Goal: Information Seeking & Learning: Check status

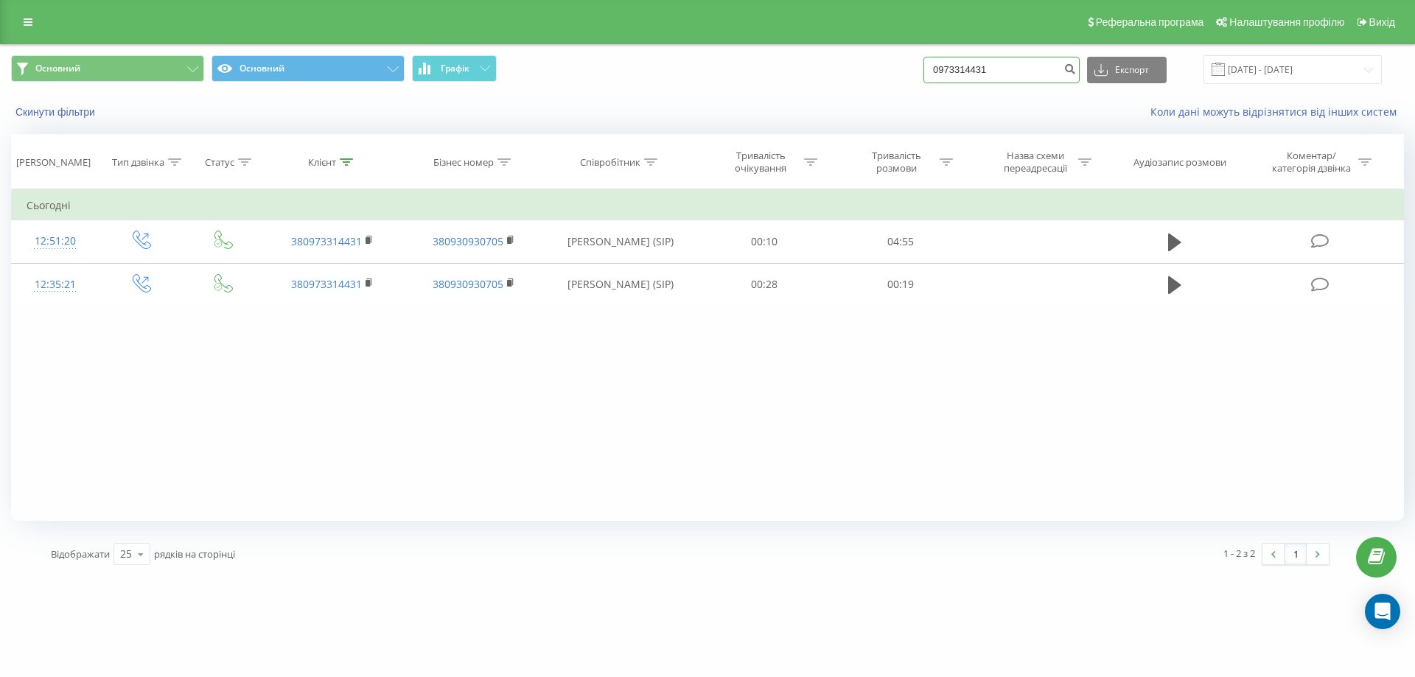
drag, startPoint x: 1012, startPoint y: 67, endPoint x: 698, endPoint y: 95, distance: 314.4
click at [699, 95] on div "Основний Основний Графік 0973314431 Експорт .csv .xls .xlsx 20.05.2025 - 20.08.…" at bounding box center [707, 87] width 1413 height 85
paste input "64081125"
click at [1075, 70] on form "0964081125" at bounding box center [1001, 70] width 156 height 27
type input "0964081125"
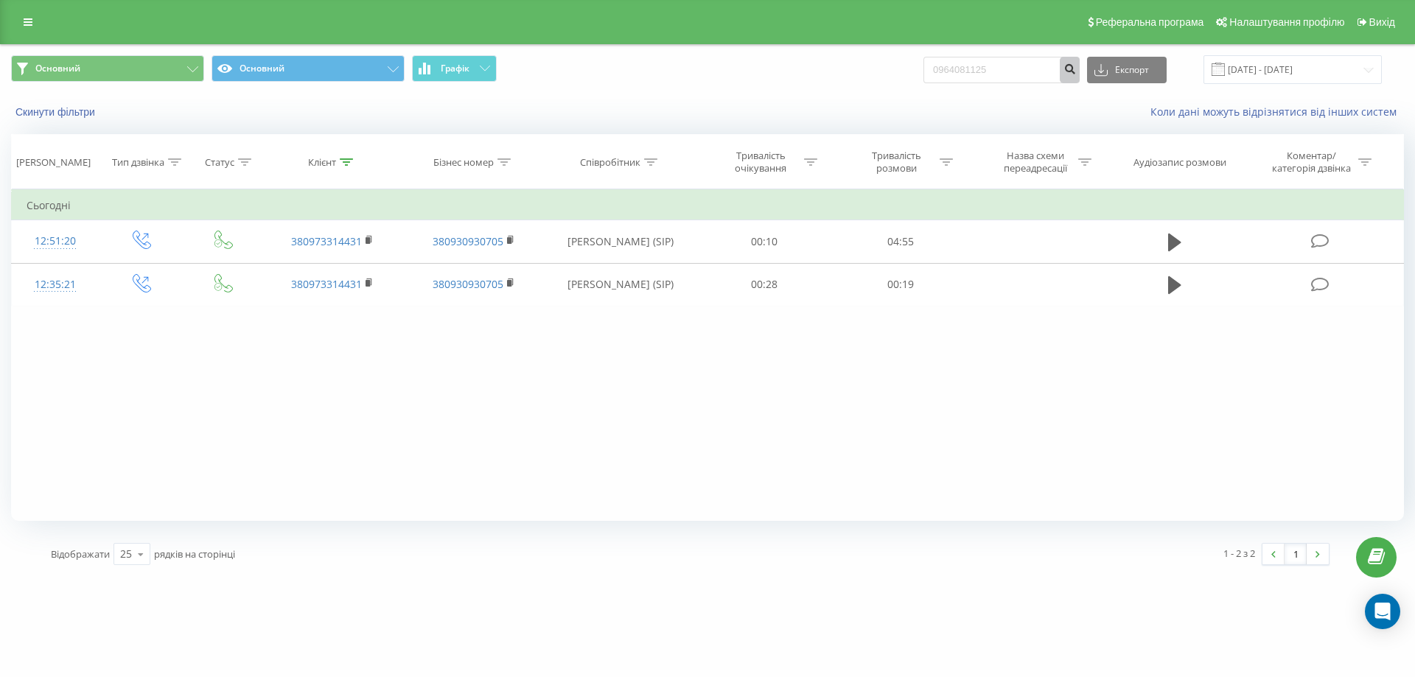
click at [1076, 66] on icon "submit" at bounding box center [1069, 67] width 13 height 9
drag, startPoint x: 1006, startPoint y: 76, endPoint x: 835, endPoint y: 85, distance: 171.2
click at [835, 85] on div "Всі дзвінки Основний Графік 0964081125 Експорт .csv .xls .xlsx [DATE] - [DATE]" at bounding box center [707, 69] width 1413 height 49
click at [1079, 64] on button "submit" at bounding box center [1069, 70] width 20 height 27
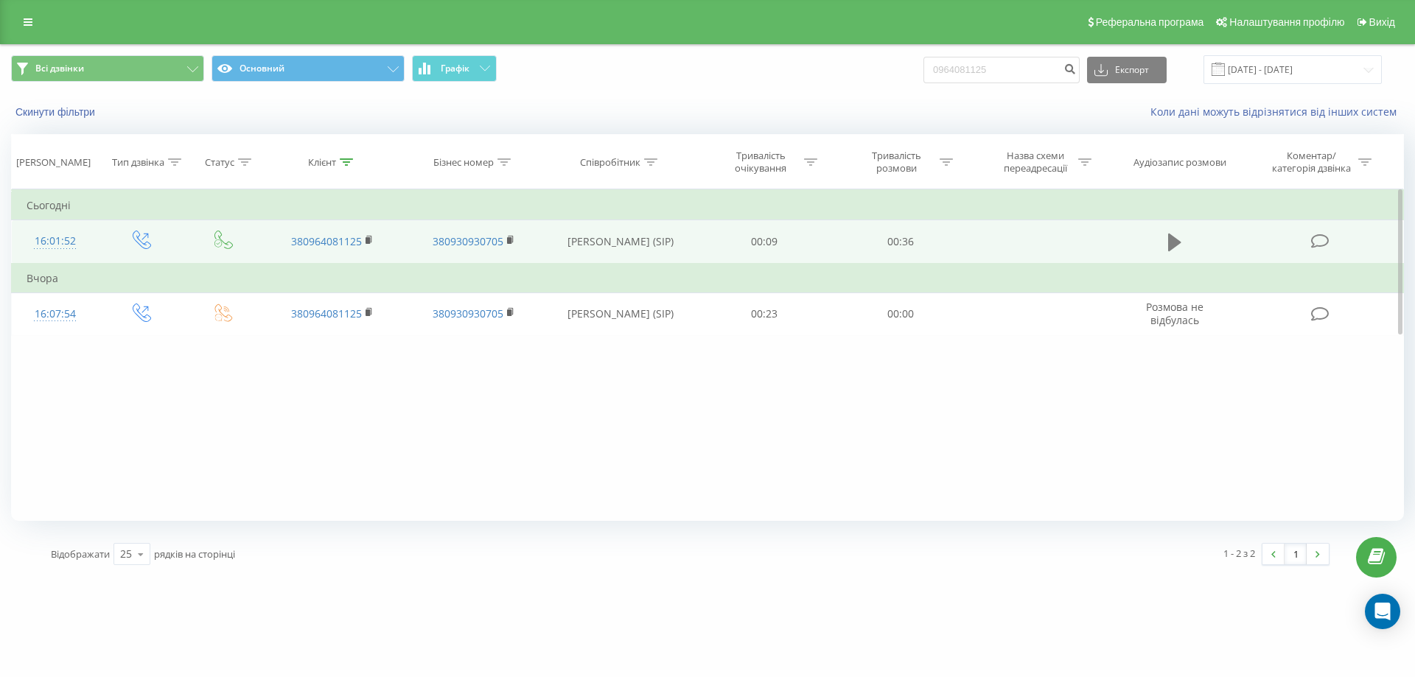
click at [1164, 240] on button at bounding box center [1174, 242] width 22 height 22
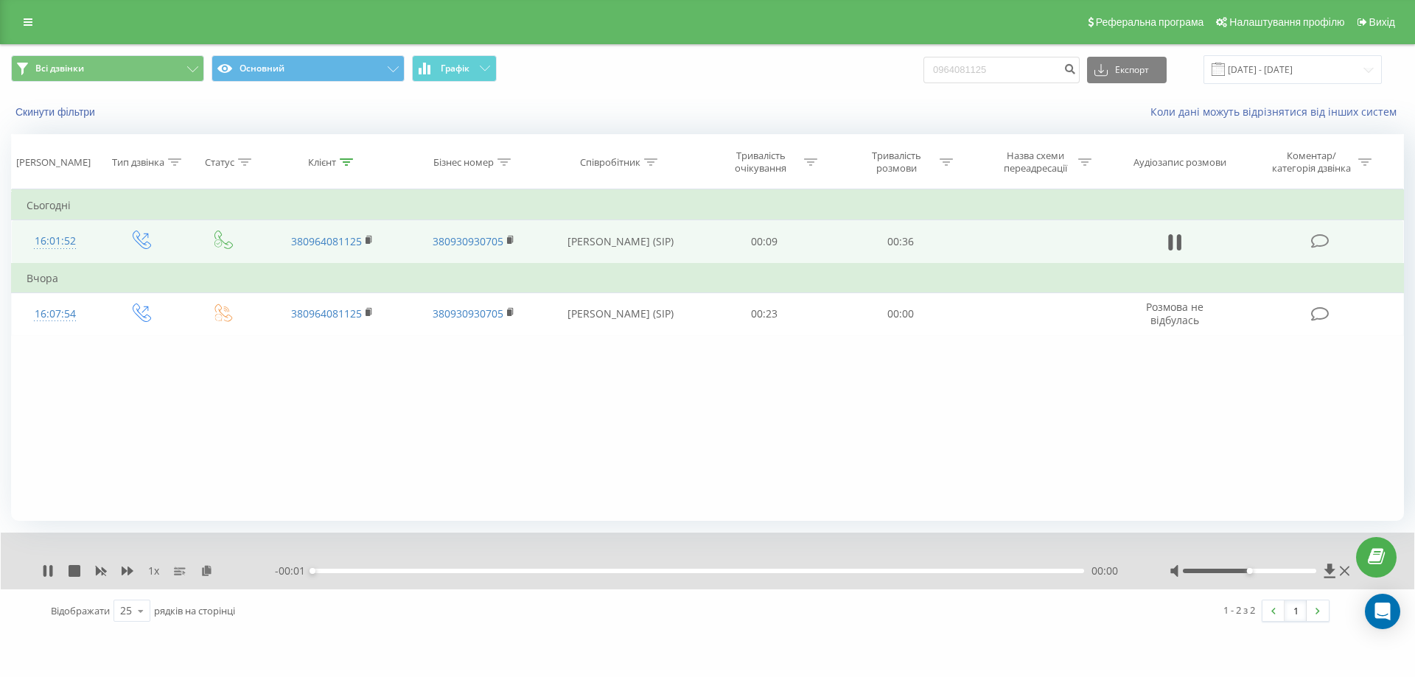
click at [471, 570] on div "00:00" at bounding box center [697, 571] width 771 height 4
click at [556, 575] on div "- 00:35 00:00 00:00" at bounding box center [704, 571] width 858 height 15
click at [552, 569] on div "00:11" at bounding box center [697, 571] width 771 height 4
click at [629, 570] on div "00:14" at bounding box center [697, 571] width 771 height 4
click at [52, 568] on icon at bounding box center [50, 571] width 3 height 12
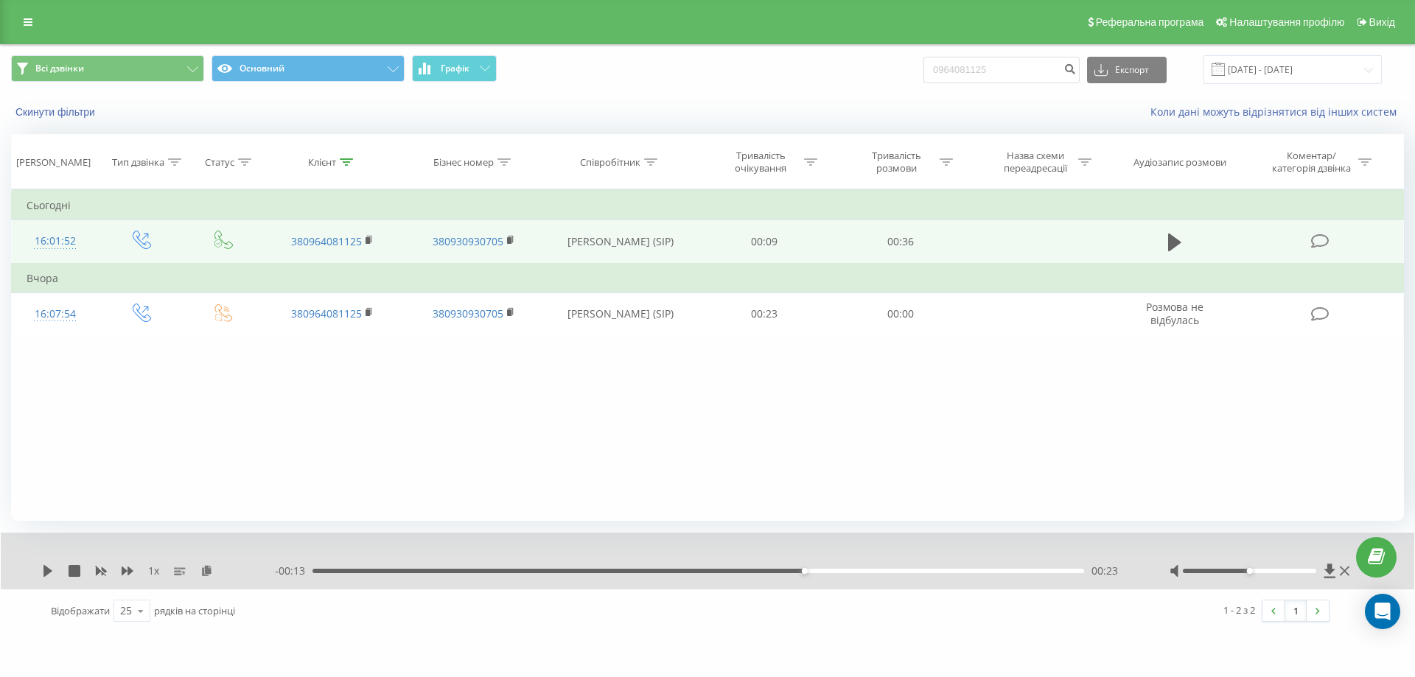
click at [1188, 239] on td at bounding box center [1175, 241] width 130 height 43
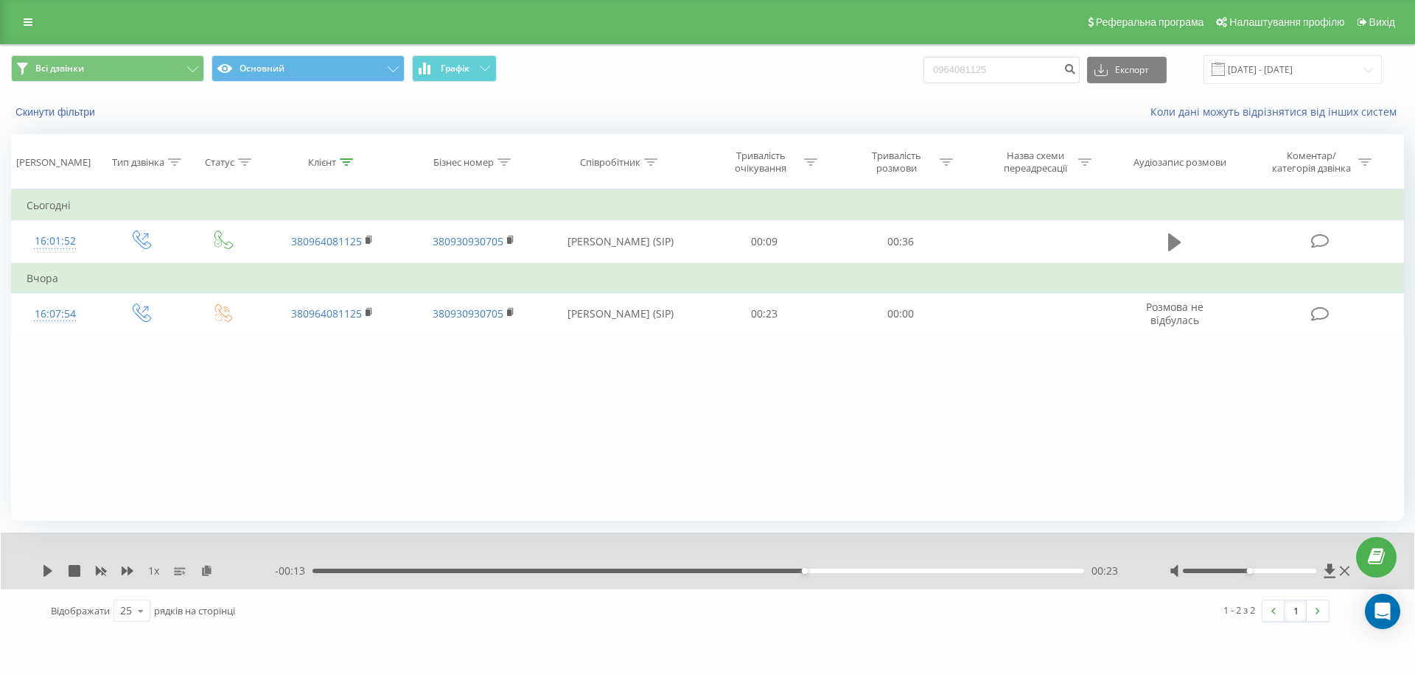
click at [1178, 239] on icon at bounding box center [1174, 242] width 13 height 21
click at [1177, 240] on icon at bounding box center [1179, 242] width 4 height 16
drag, startPoint x: 1031, startPoint y: 71, endPoint x: 916, endPoint y: 71, distance: 115.7
click at [915, 70] on div "Всі дзвінки Основний Графік 0964081125 Експорт .csv .xls .xlsx [DATE] - [DATE]" at bounding box center [707, 69] width 1392 height 29
paste input "507409990"
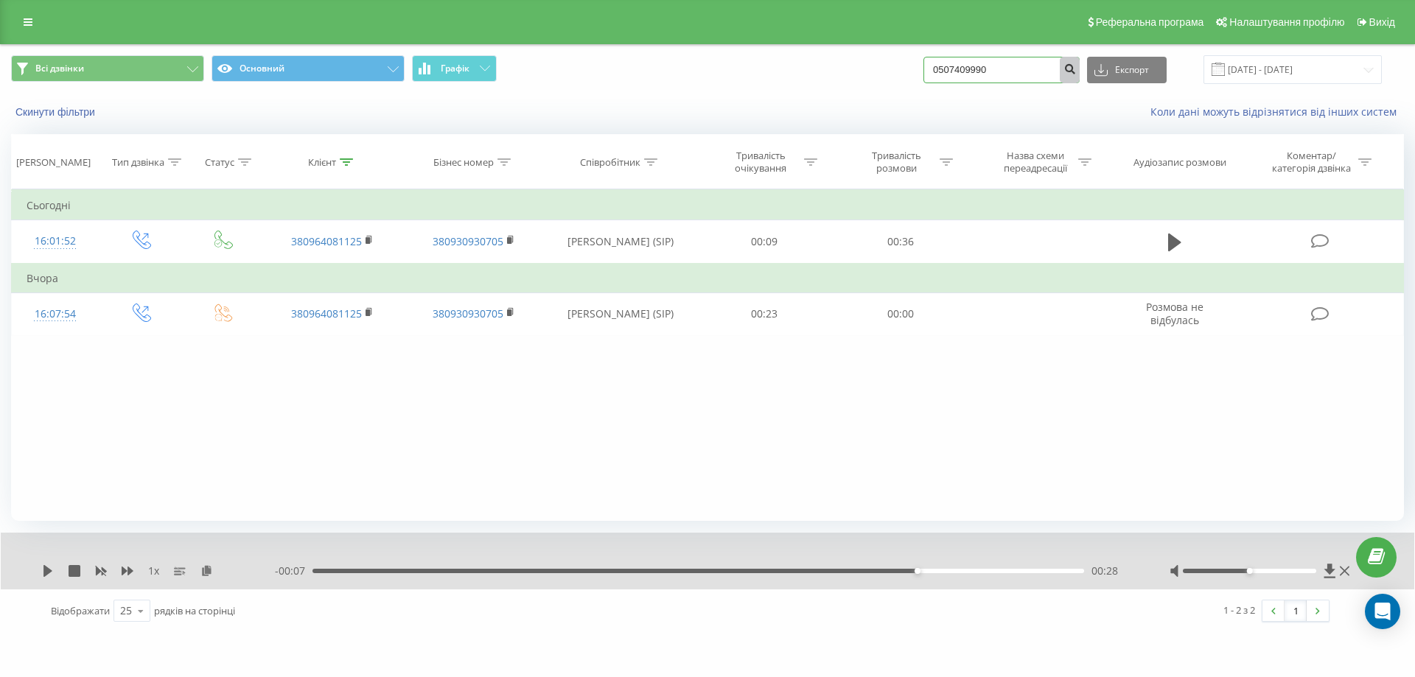
type input "0507409990"
click at [1079, 57] on button "submit" at bounding box center [1069, 70] width 20 height 27
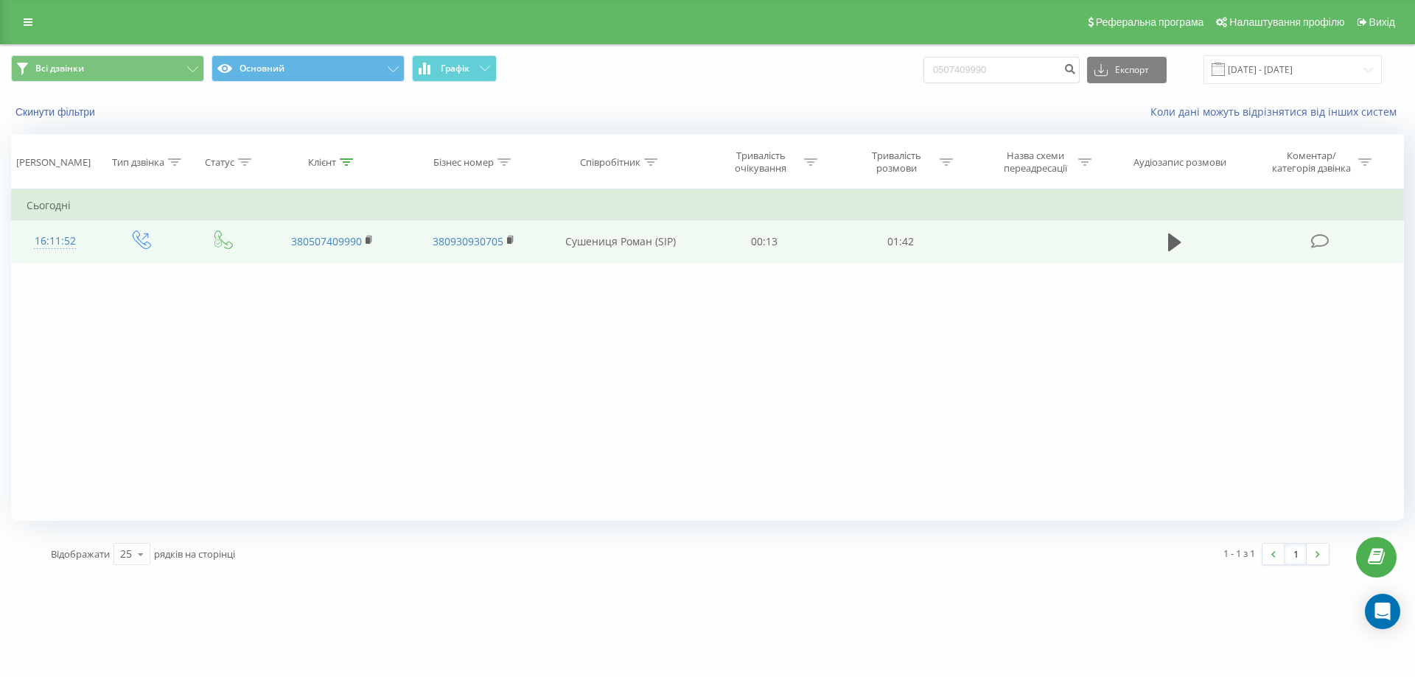
drag, startPoint x: 1192, startPoint y: 254, endPoint x: 1186, endPoint y: 246, distance: 10.0
click at [1189, 251] on td at bounding box center [1175, 241] width 130 height 43
click at [1182, 240] on button at bounding box center [1174, 242] width 22 height 22
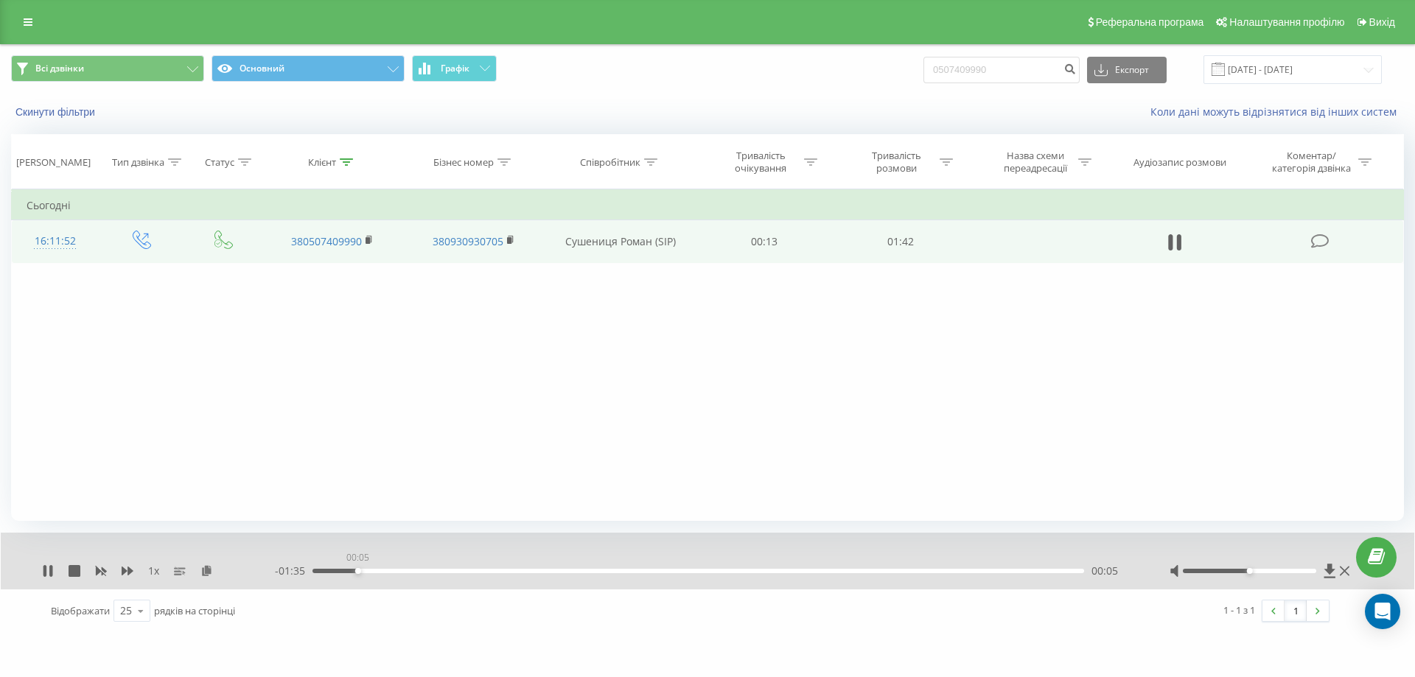
drag, startPoint x: 357, startPoint y: 572, endPoint x: 420, endPoint y: 575, distance: 62.7
click at [419, 575] on div "- 01:35 00:05 00:05" at bounding box center [704, 571] width 858 height 15
click at [520, 573] on div "00:15" at bounding box center [697, 571] width 771 height 4
click at [1188, 237] on td at bounding box center [1175, 241] width 130 height 43
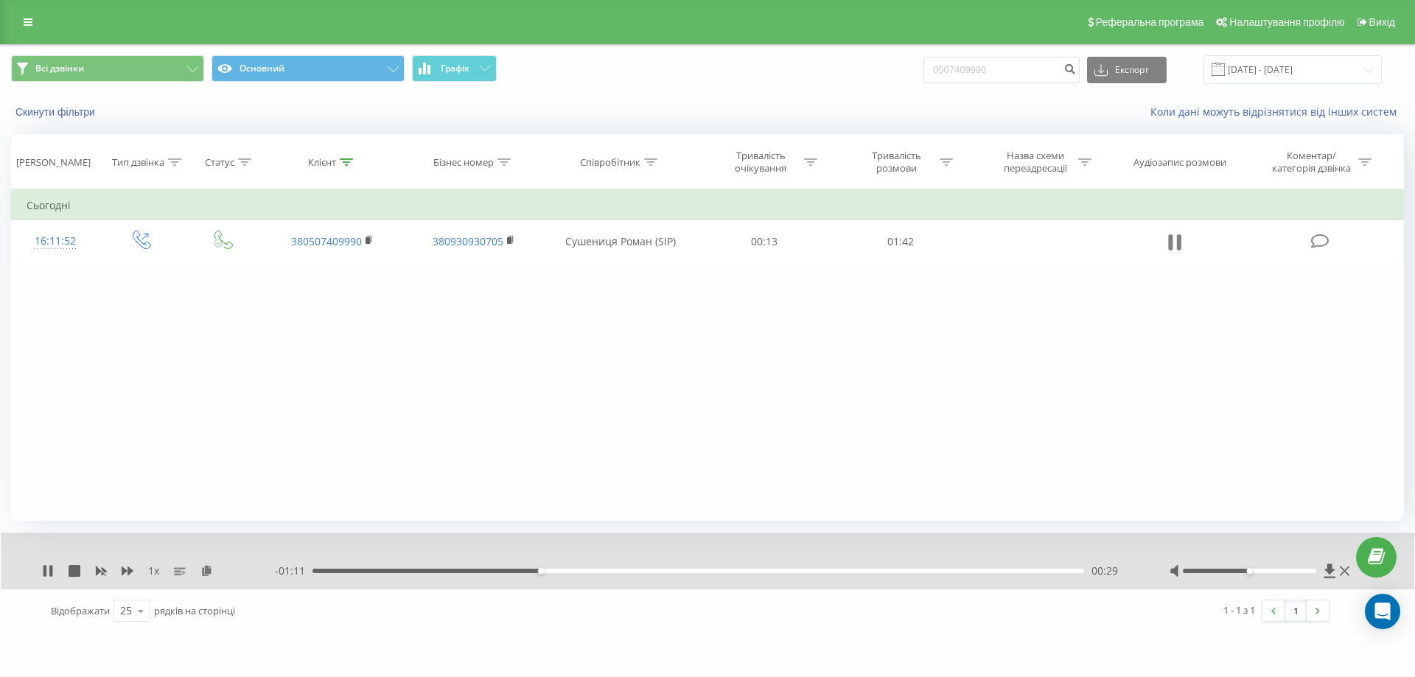
click at [1182, 237] on button at bounding box center [1174, 242] width 22 height 22
